Goal: Check status

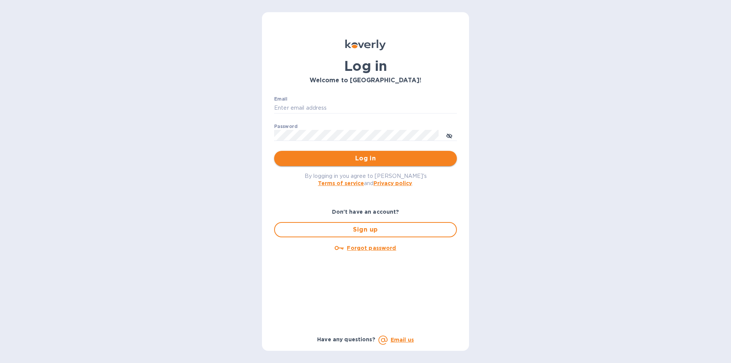
type input "[EMAIL_ADDRESS][DOMAIN_NAME]"
click at [342, 159] on span "Log in" at bounding box center [365, 158] width 170 height 9
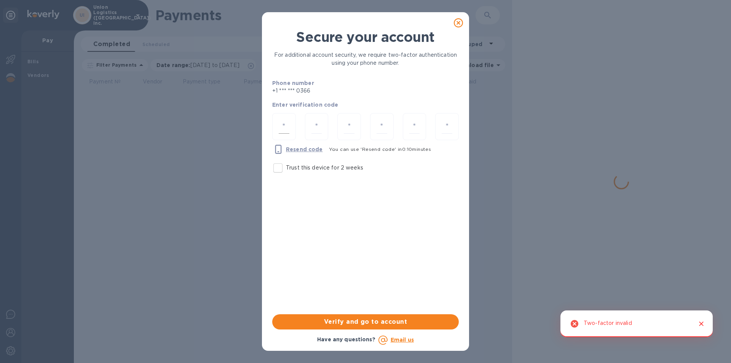
click at [282, 122] on input "number" at bounding box center [284, 126] width 11 height 14
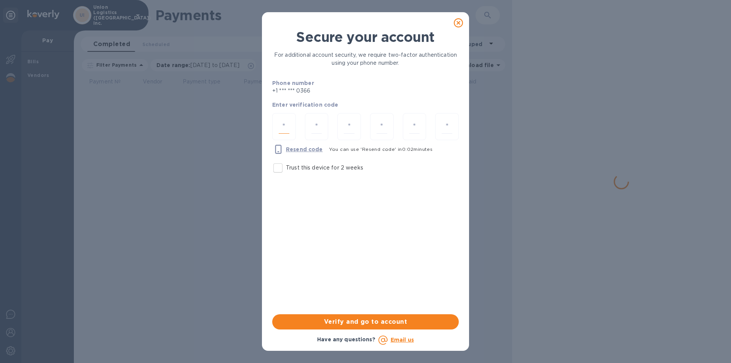
type input "6"
type input "8"
type input "2"
type input "9"
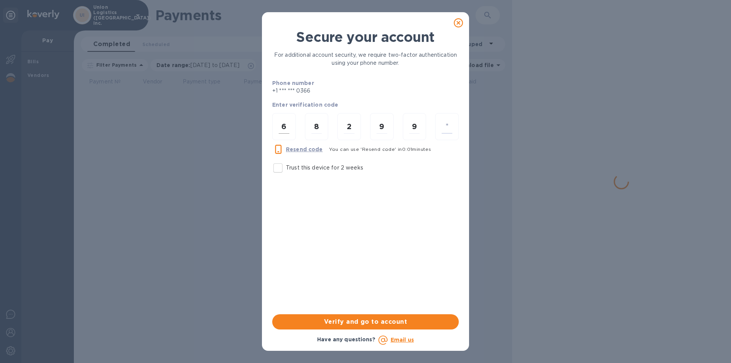
type input "1"
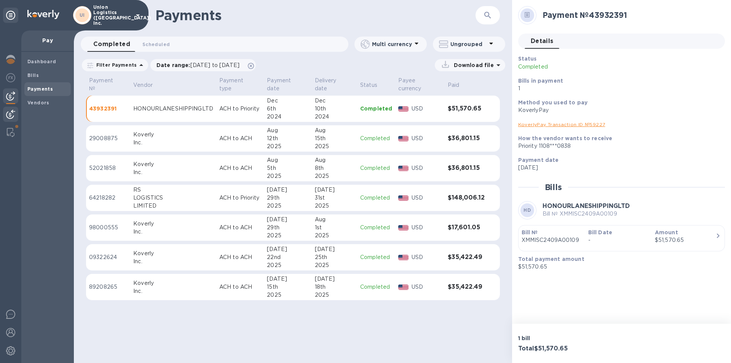
click at [9, 115] on img at bounding box center [10, 114] width 9 height 9
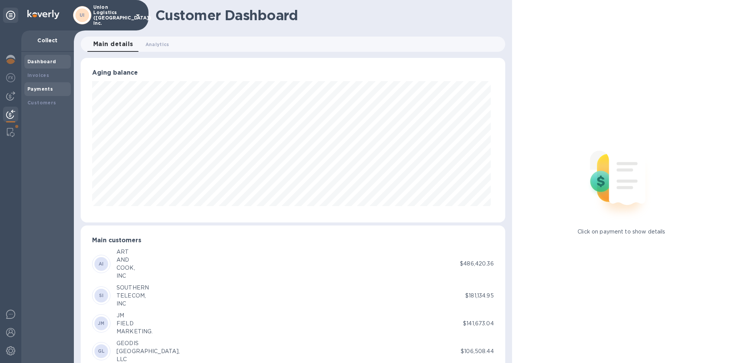
click at [40, 91] on b "Payments" at bounding box center [39, 89] width 25 height 6
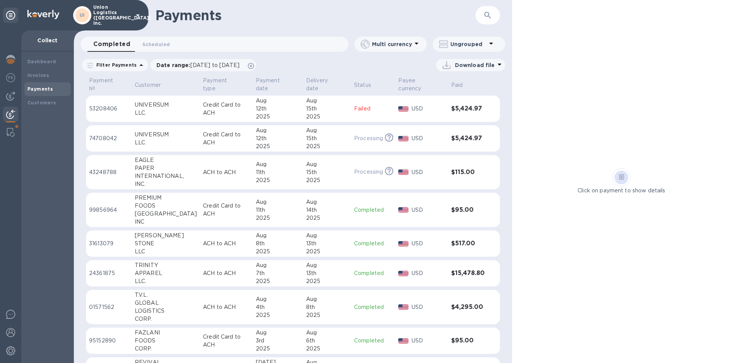
click at [385, 139] on icon "This payment is under compliance review, which may take up to 3 business days." at bounding box center [389, 137] width 8 height 8
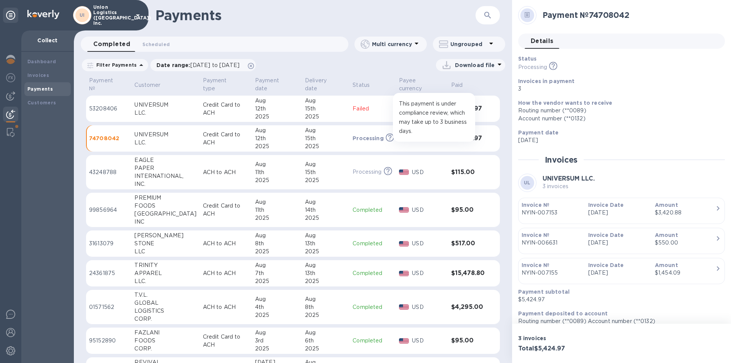
click at [385, 139] on icon at bounding box center [389, 137] width 8 height 8
click at [363, 115] on td "Failed" at bounding box center [372, 109] width 46 height 27
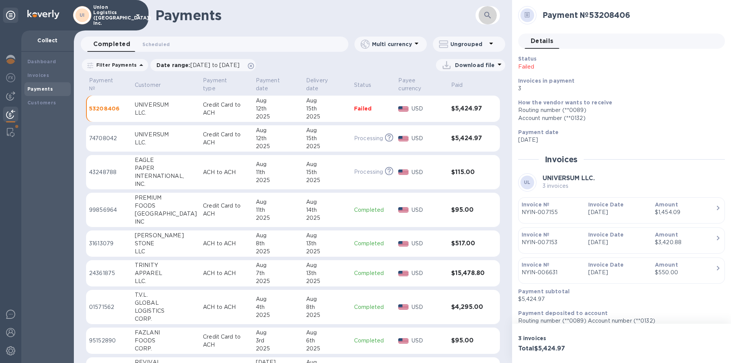
click at [488, 15] on icon "button" at bounding box center [487, 15] width 6 height 6
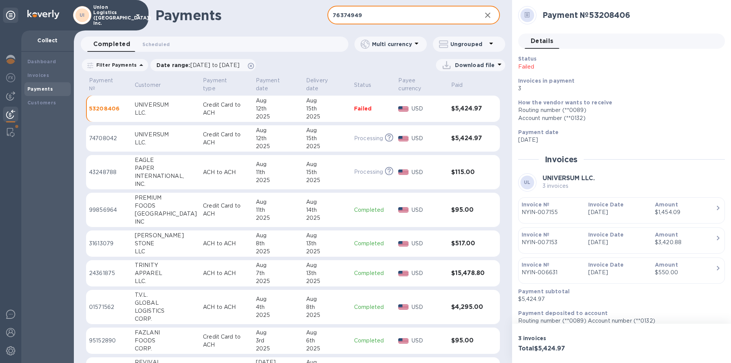
type input "76374949"
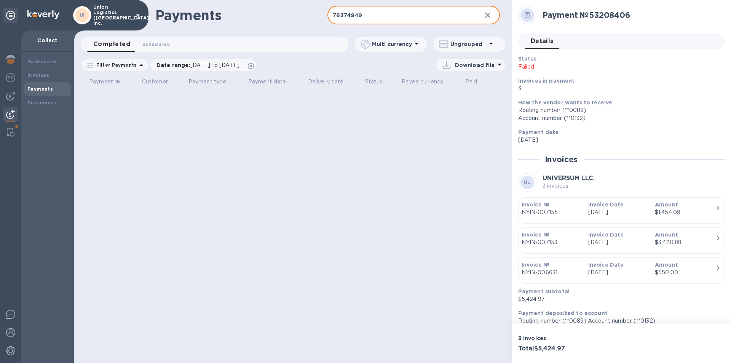
click at [49, 89] on b "Payments" at bounding box center [39, 89] width 25 height 6
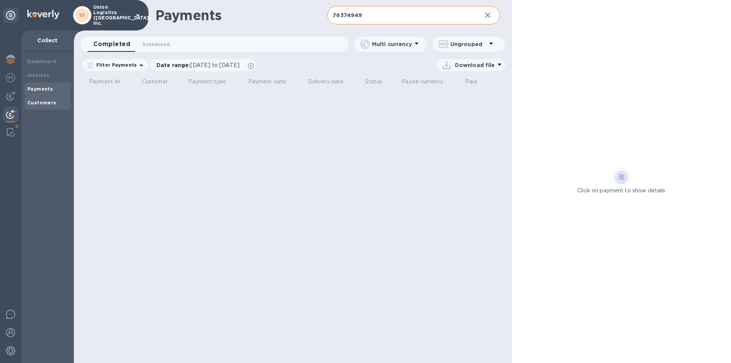
click at [41, 105] on b "Customers" at bounding box center [41, 103] width 29 height 6
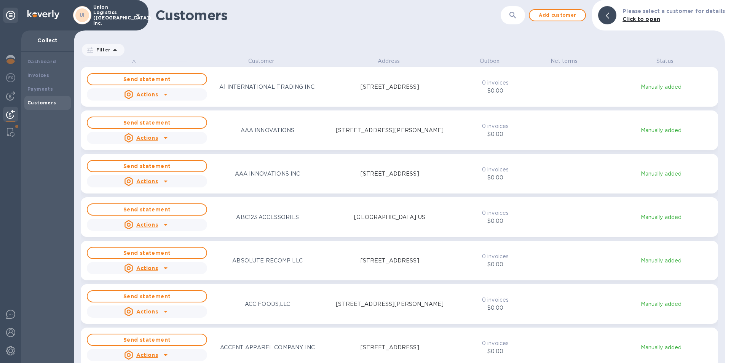
scroll to position [300, 648]
click at [48, 89] on b "Payments" at bounding box center [39, 89] width 25 height 6
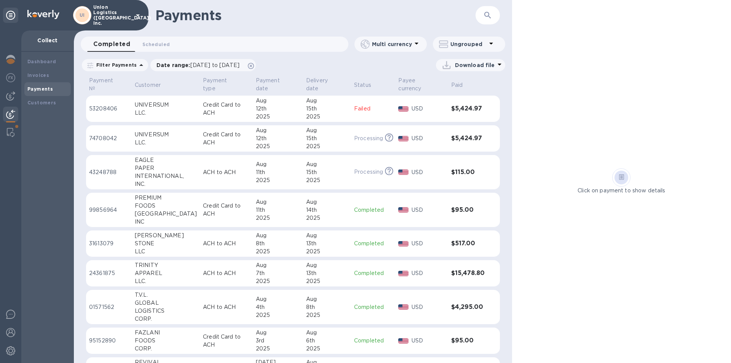
click at [317, 103] on div "Aug" at bounding box center [327, 101] width 42 height 8
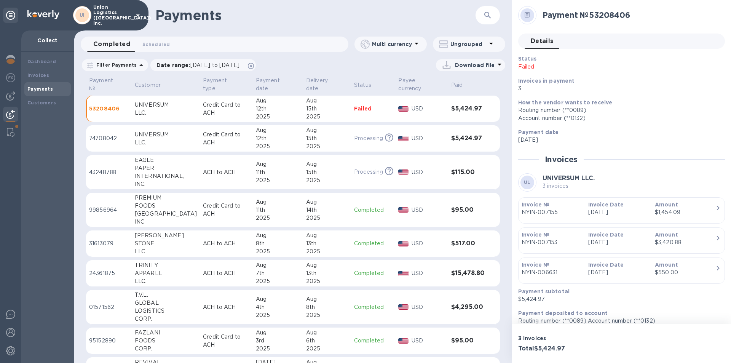
click at [317, 129] on div "Aug" at bounding box center [327, 130] width 42 height 8
click at [306, 106] on div "15th" at bounding box center [325, 109] width 41 height 8
click at [306, 129] on div "Aug" at bounding box center [327, 130] width 42 height 8
click at [345, 69] on div "Download file" at bounding box center [382, 65] width 245 height 12
click at [301, 63] on div "Download file" at bounding box center [382, 65] width 245 height 12
